Goal: Navigation & Orientation: Find specific page/section

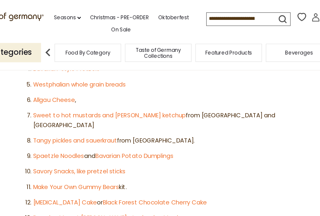
scroll to position [402, 0]
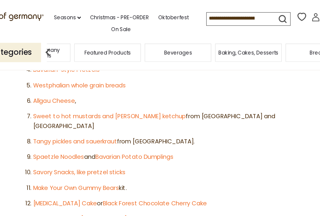
click at [133, 38] on span "Featured Products" at bounding box center [127, 40] width 36 height 4
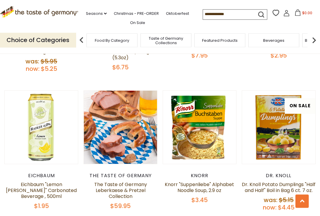
scroll to position [315, 0]
click at [131, 111] on link at bounding box center [121, 128] width 62 height 62
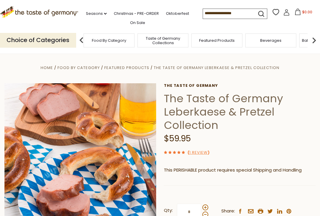
click at [84, 39] on img at bounding box center [82, 40] width 12 height 12
click at [78, 40] on img at bounding box center [82, 40] width 12 height 12
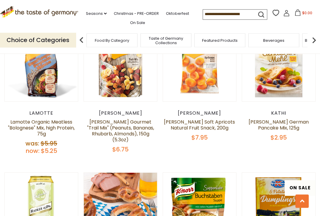
scroll to position [223, 0]
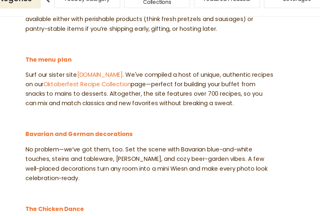
scroll to position [561, 0]
click at [90, 141] on link "Bavarian and German decorations" at bounding box center [106, 144] width 83 height 6
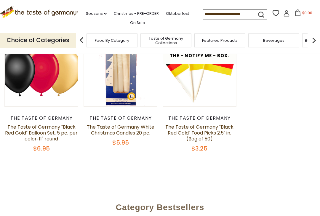
scroll to position [33, 0]
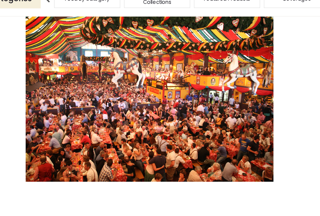
scroll to position [892, 0]
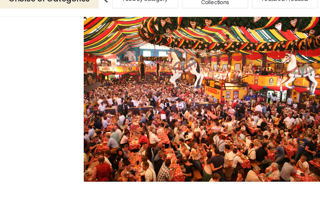
click at [126, 213] on link "Black Forest Ham" at bounding box center [106, 219] width 48 height 12
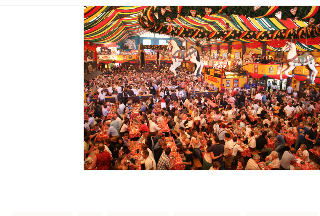
scroll to position [942, 0]
